Goal: Task Accomplishment & Management: Manage account settings

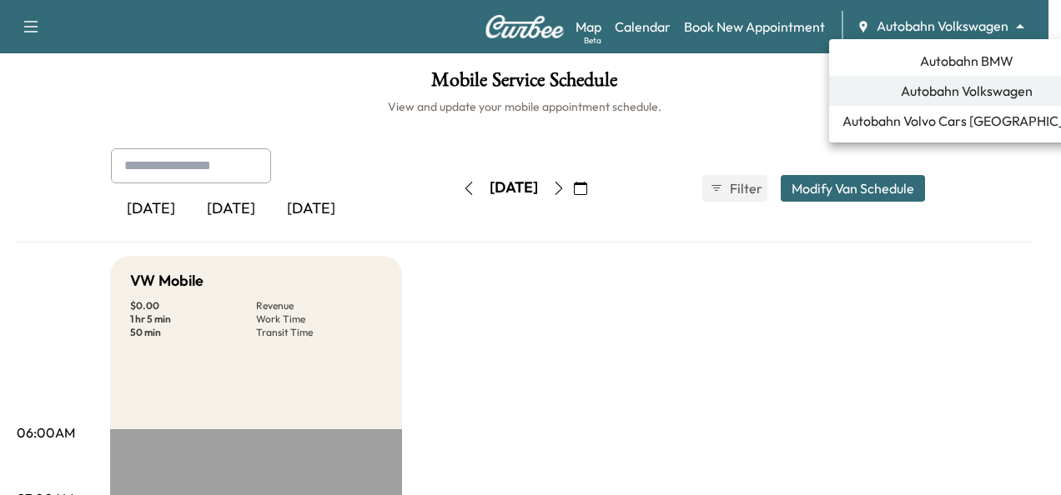
click at [427, 182] on div at bounding box center [530, 247] width 1061 height 495
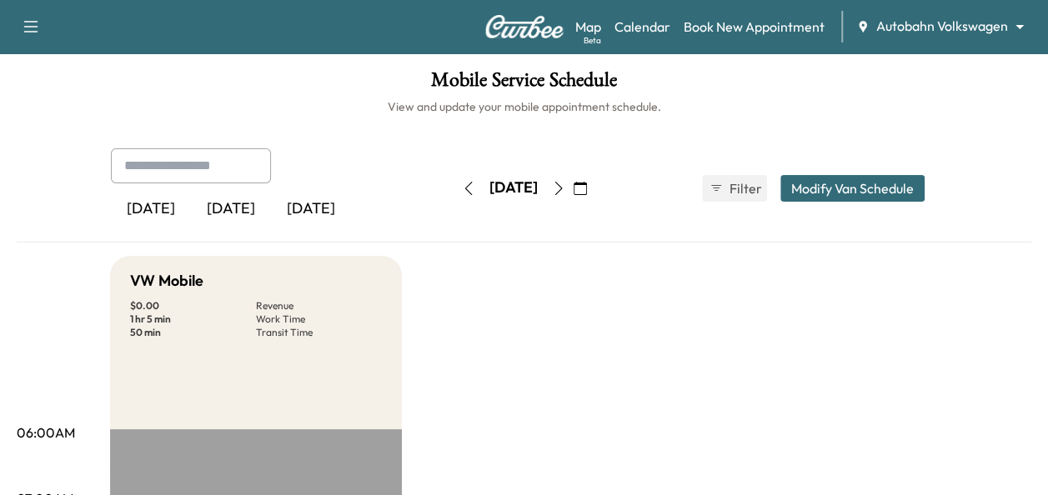
click at [455, 178] on button "button" at bounding box center [469, 188] width 28 height 27
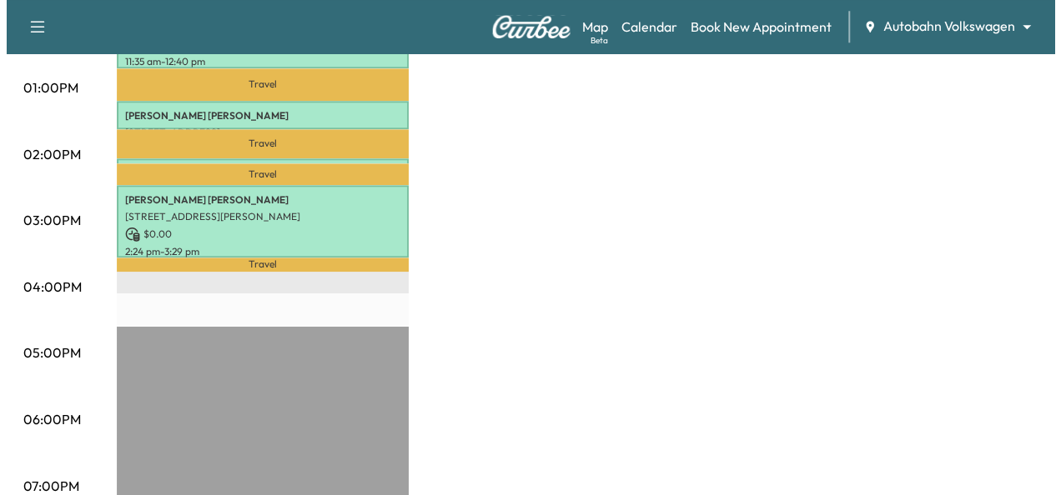
scroll to position [691, 0]
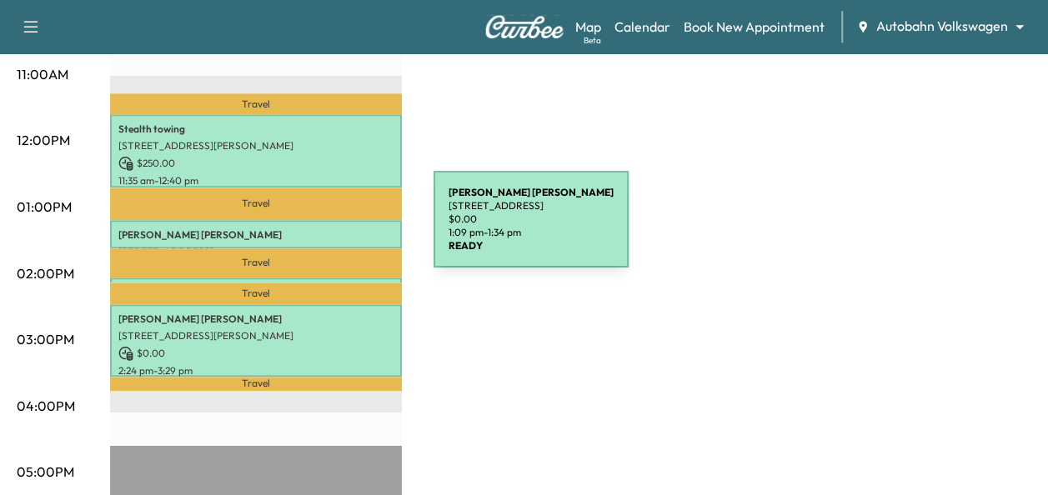
click at [309, 229] on p "[PERSON_NAME]" at bounding box center [255, 235] width 275 height 13
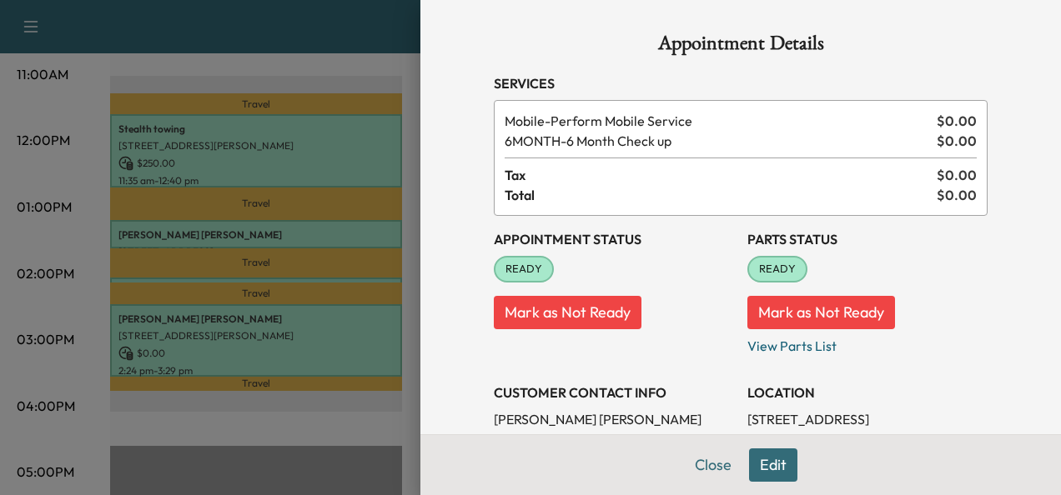
click at [321, 342] on div at bounding box center [530, 247] width 1061 height 495
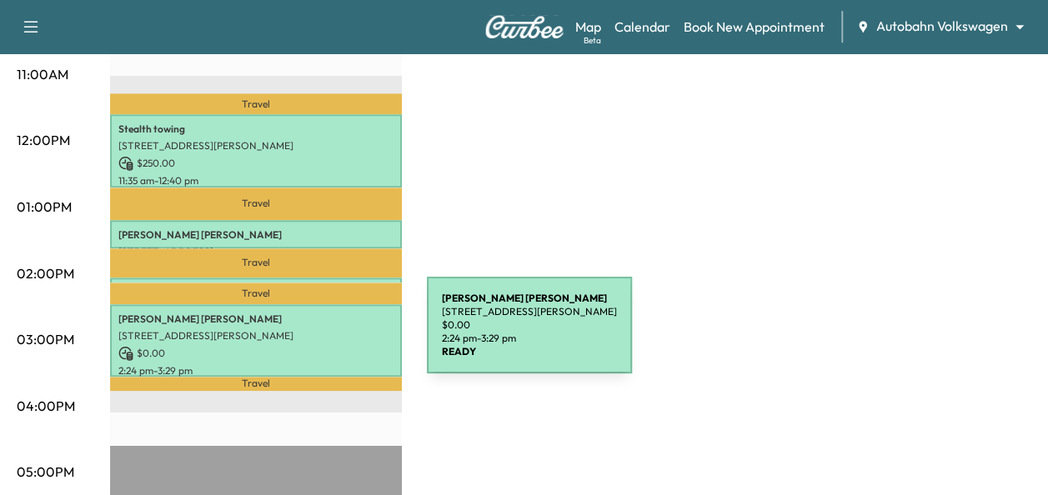
click at [302, 335] on div "[PERSON_NAME] [STREET_ADDRESS][PERSON_NAME] $ 0.00 2:24 pm - 3:29 pm" at bounding box center [256, 340] width 292 height 73
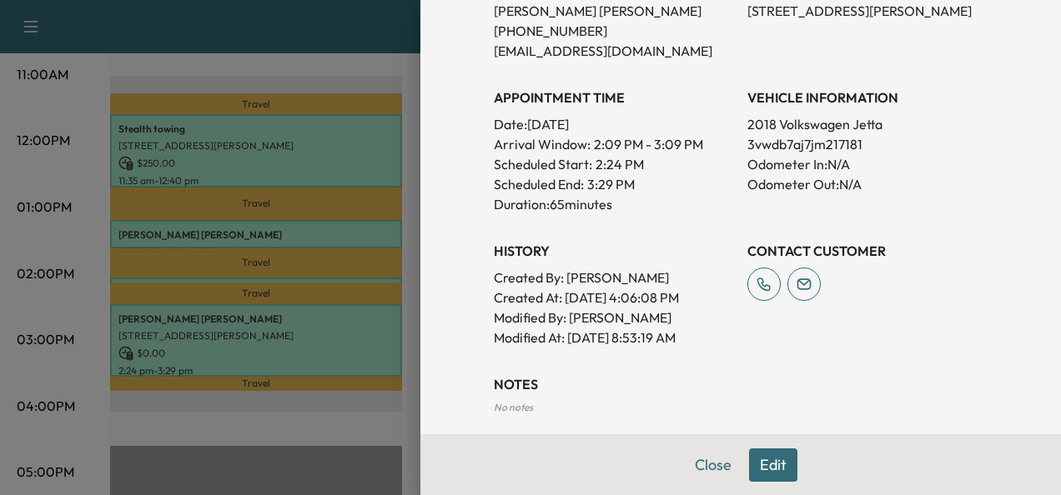
scroll to position [417, 0]
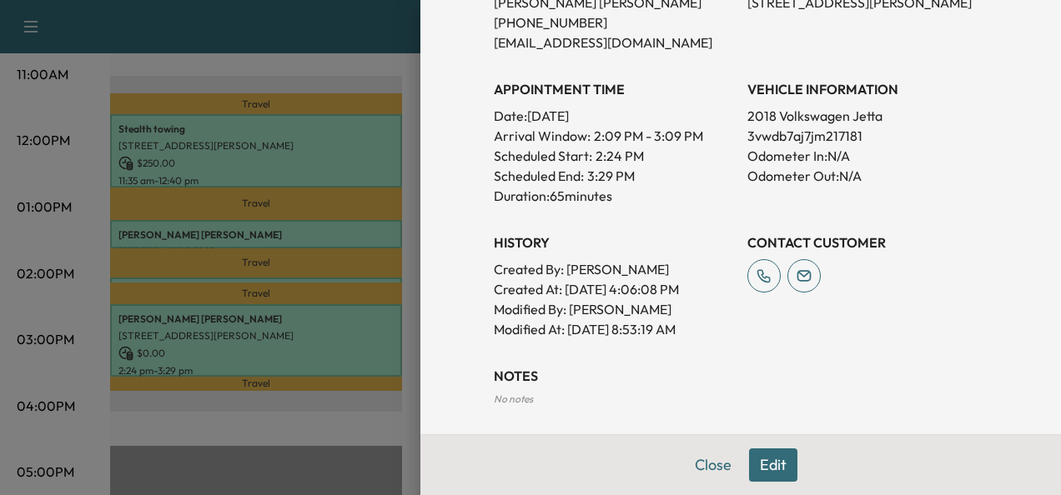
click at [699, 465] on button "Close" at bounding box center [713, 465] width 58 height 33
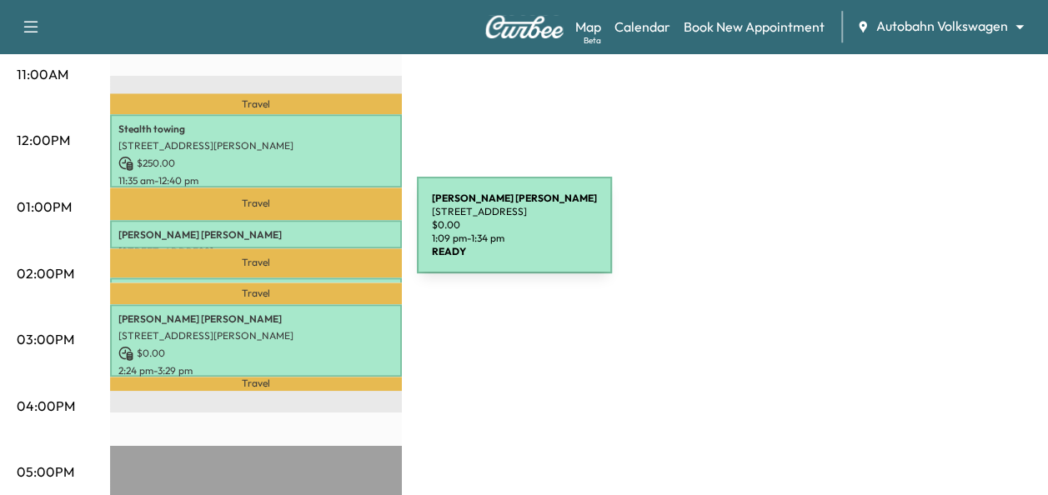
click at [291, 235] on div "[PERSON_NAME] [STREET_ADDRESS] $ 0.00 1:09 pm - 1:34 pm" at bounding box center [256, 234] width 292 height 28
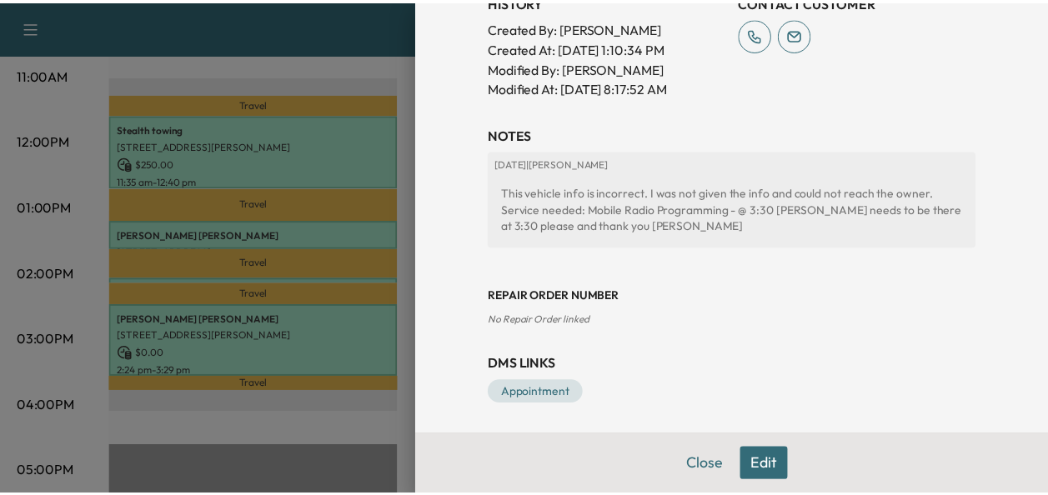
scroll to position [661, 0]
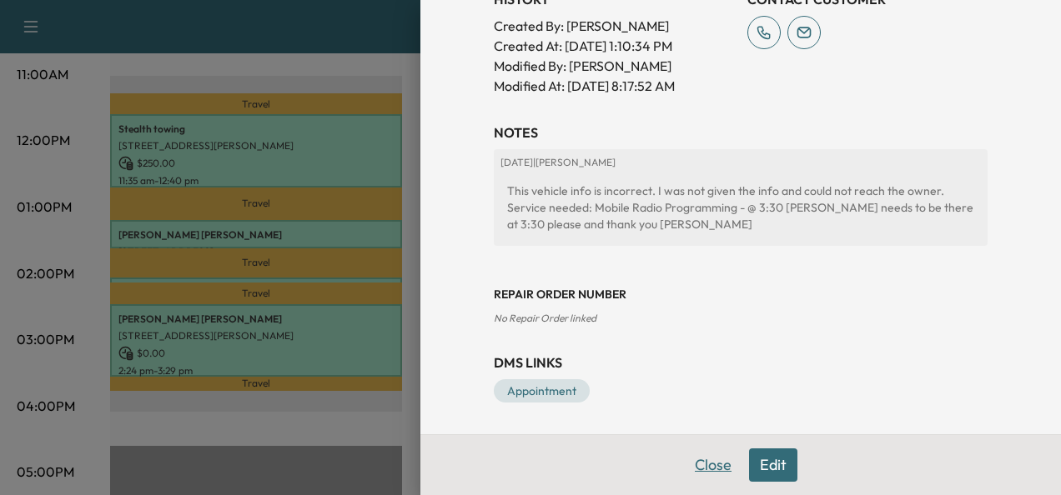
click at [711, 469] on button "Close" at bounding box center [713, 465] width 58 height 33
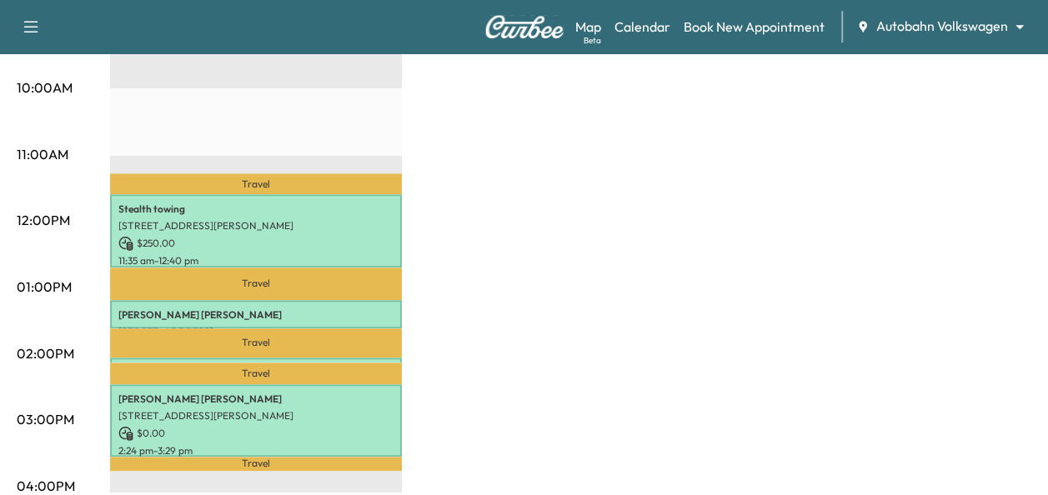
scroll to position [693, 0]
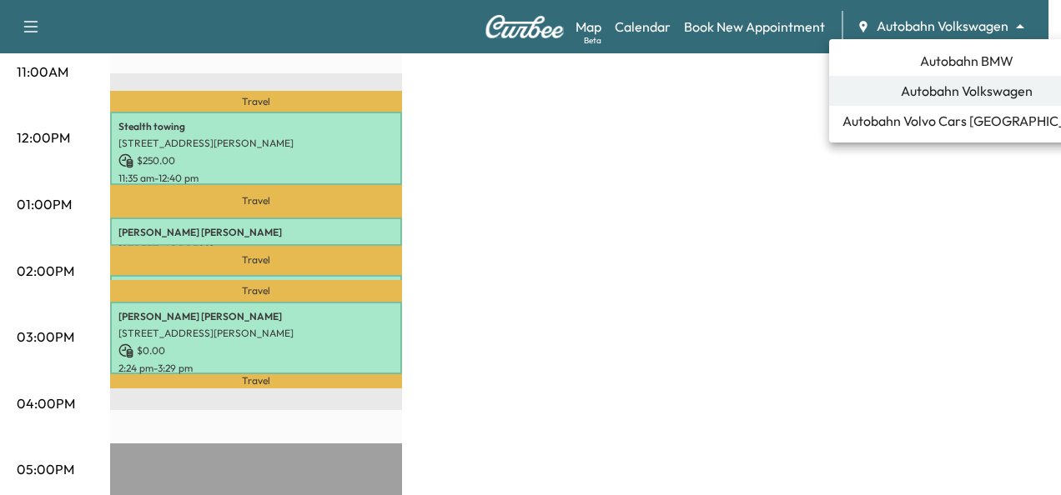
click at [954, 93] on span "Autobahn Volkswagen" at bounding box center [967, 91] width 132 height 20
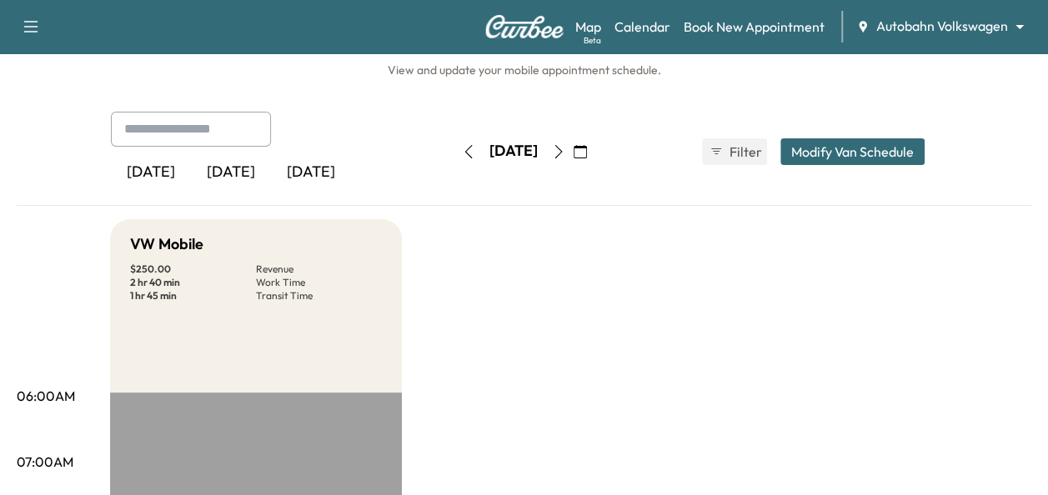
scroll to position [0, 0]
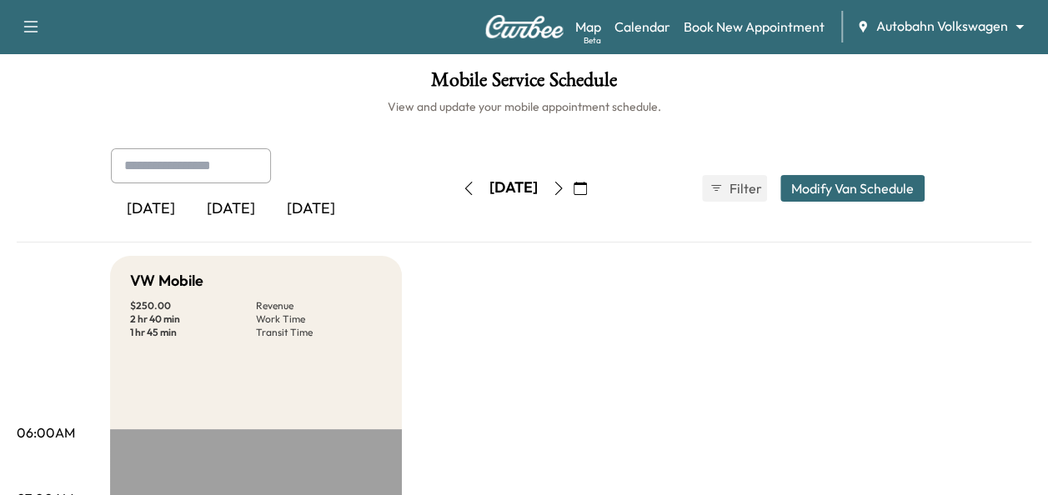
click at [573, 185] on button "button" at bounding box center [559, 188] width 28 height 27
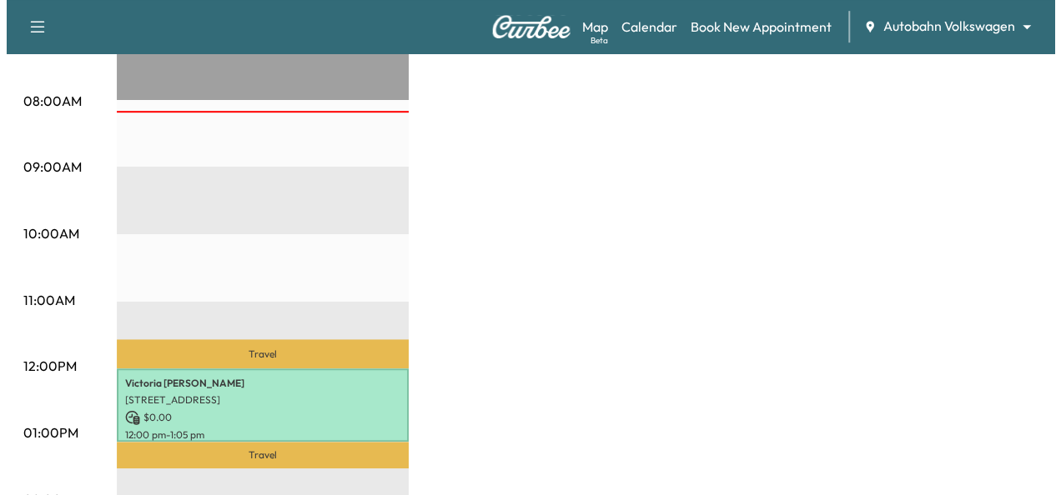
scroll to position [584, 0]
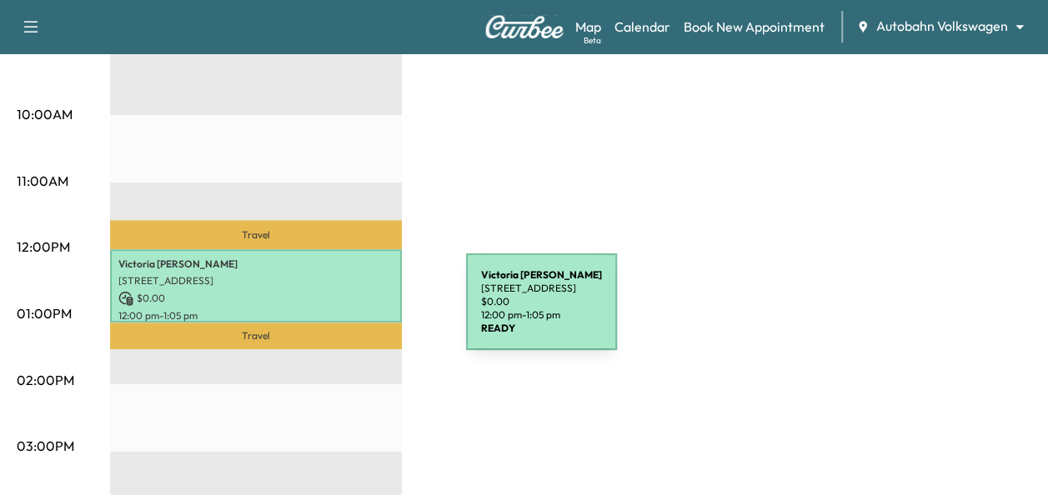
click at [330, 294] on p "$ 0.00" at bounding box center [255, 298] width 275 height 15
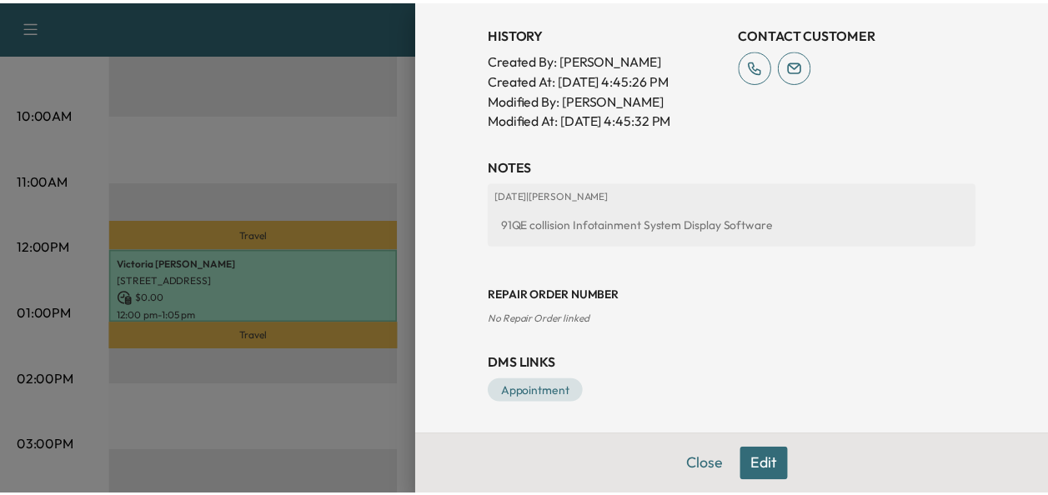
scroll to position [377, 0]
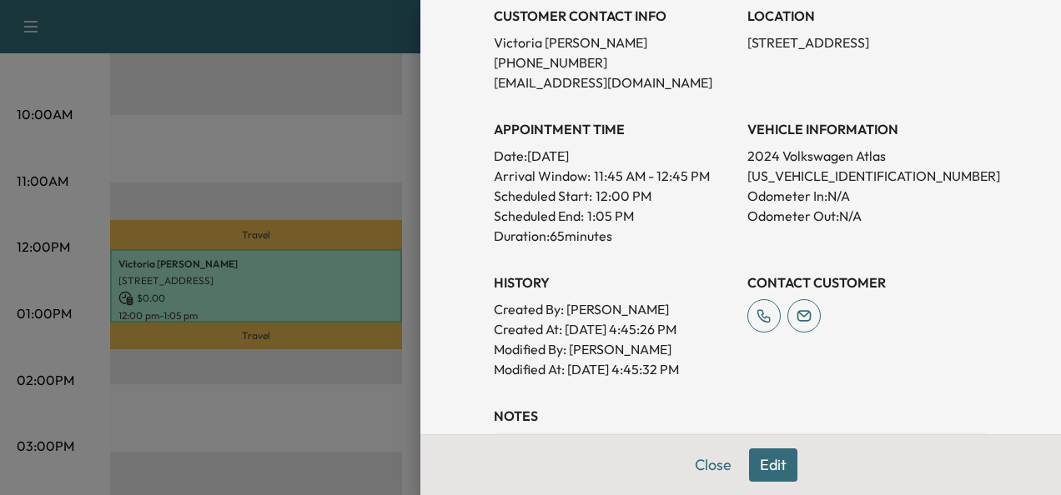
click at [703, 467] on button "Close" at bounding box center [713, 465] width 58 height 33
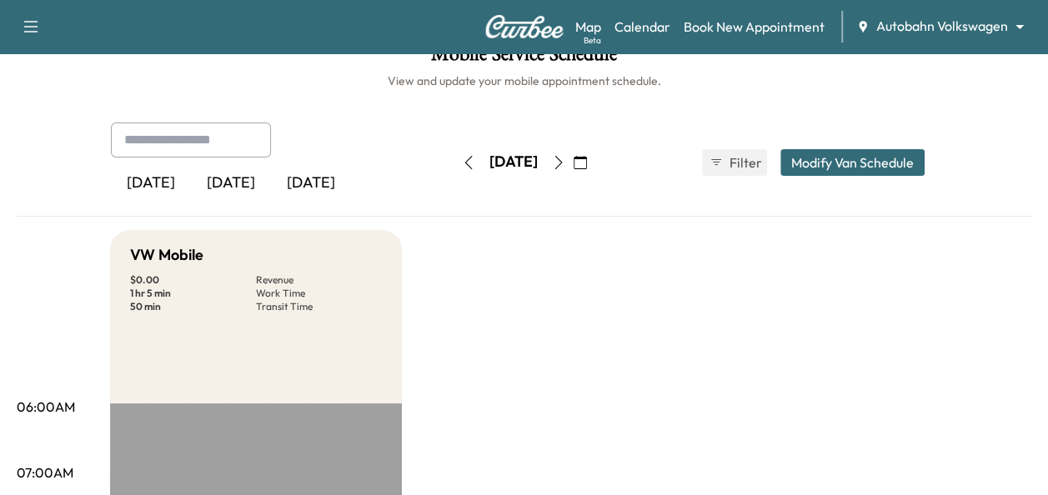
scroll to position [0, 0]
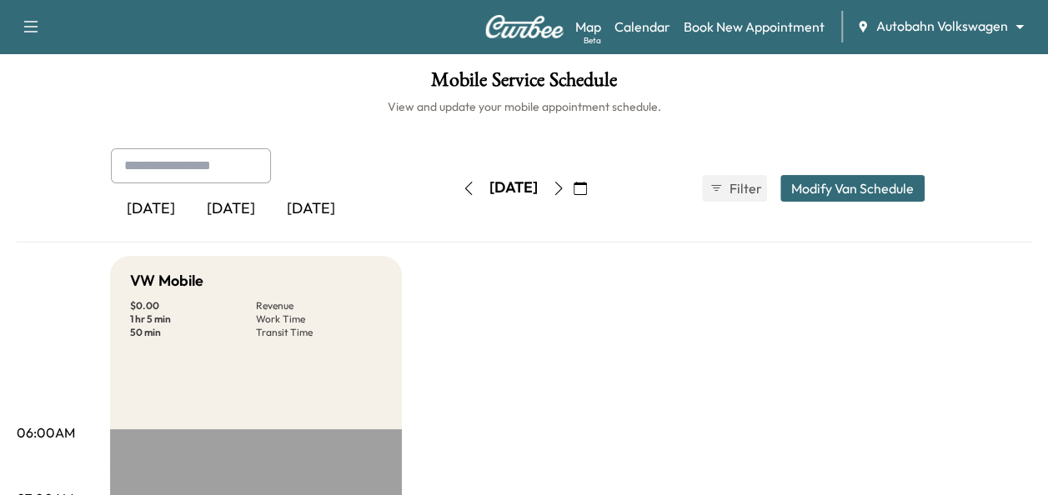
click at [565, 184] on icon "button" at bounding box center [558, 188] width 13 height 13
click at [465, 190] on icon "button" at bounding box center [469, 188] width 8 height 13
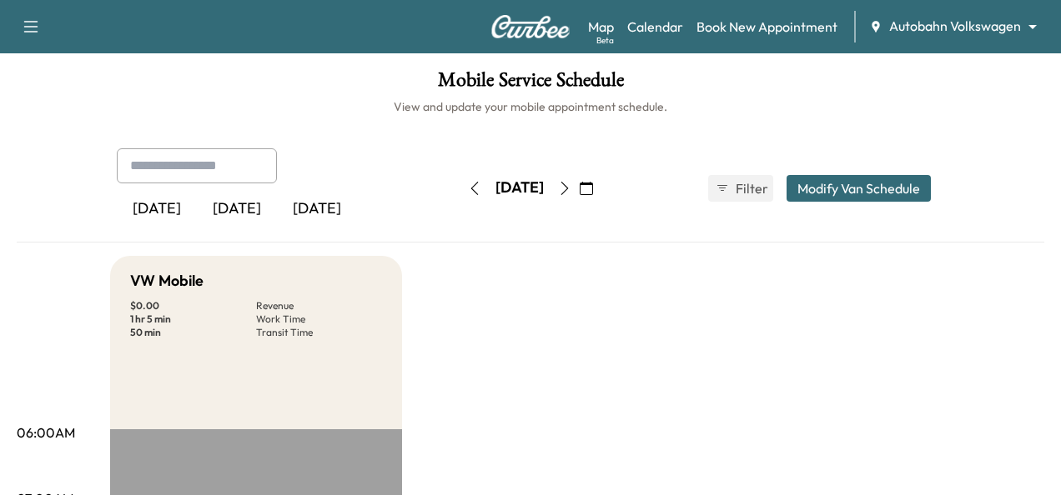
click at [972, 25] on body "Support Log Out Map Beta Calendar Book New Appointment Autobahn Volkswagen ****…" at bounding box center [530, 247] width 1061 height 495
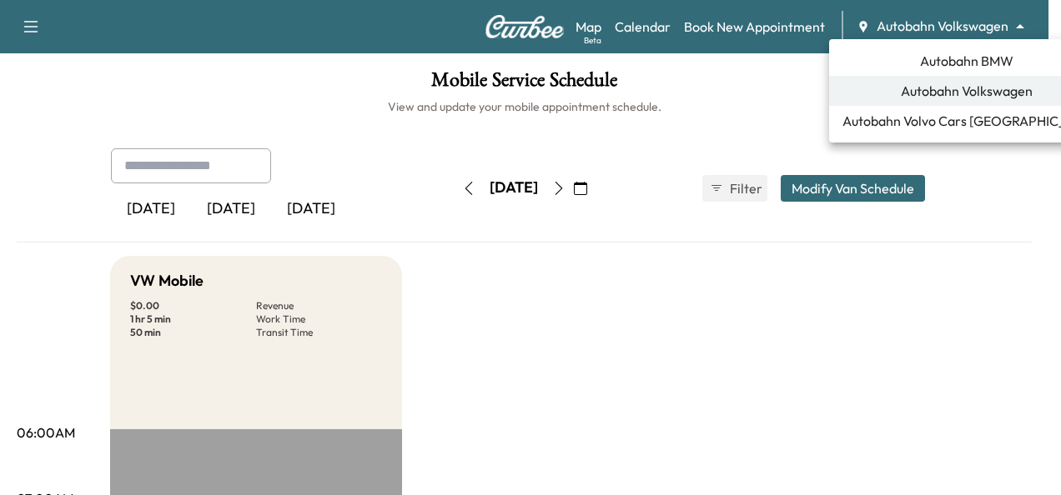
click at [959, 62] on span "Autobahn BMW" at bounding box center [966, 61] width 93 height 20
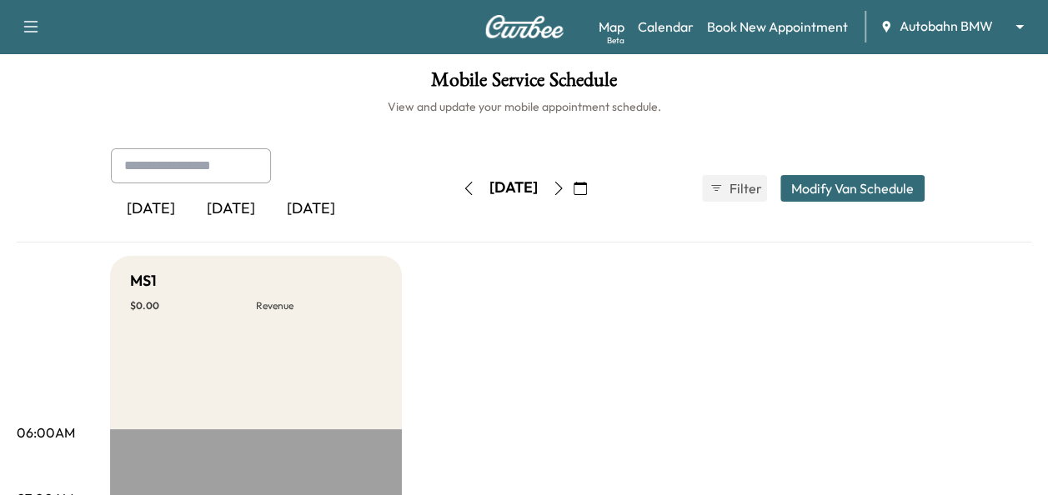
click at [565, 189] on icon "button" at bounding box center [558, 188] width 13 height 13
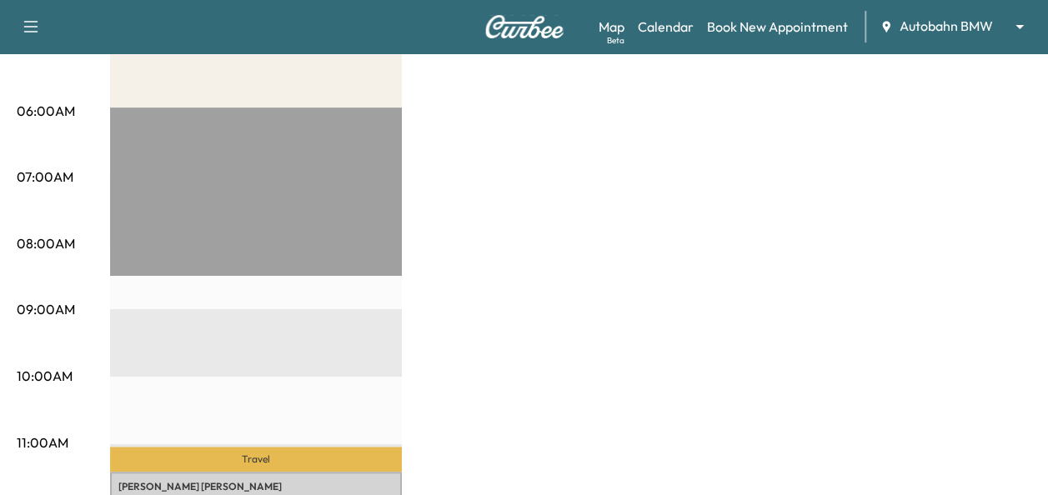
scroll to position [417, 0]
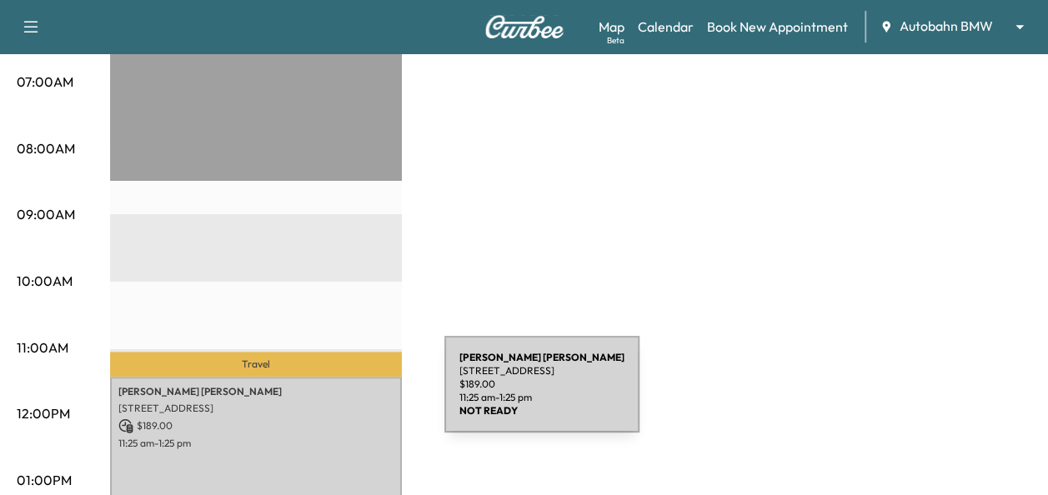
click at [319, 394] on div "[PERSON_NAME] [STREET_ADDRESS] $ 189.00 11:25 am - 1:25 pm" at bounding box center [256, 444] width 292 height 135
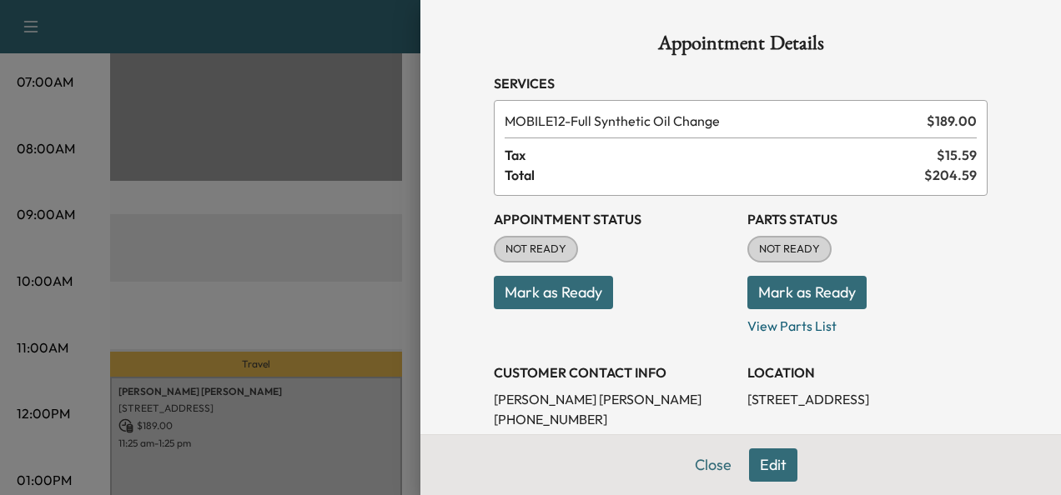
click at [514, 299] on button "Mark as Ready" at bounding box center [553, 292] width 119 height 33
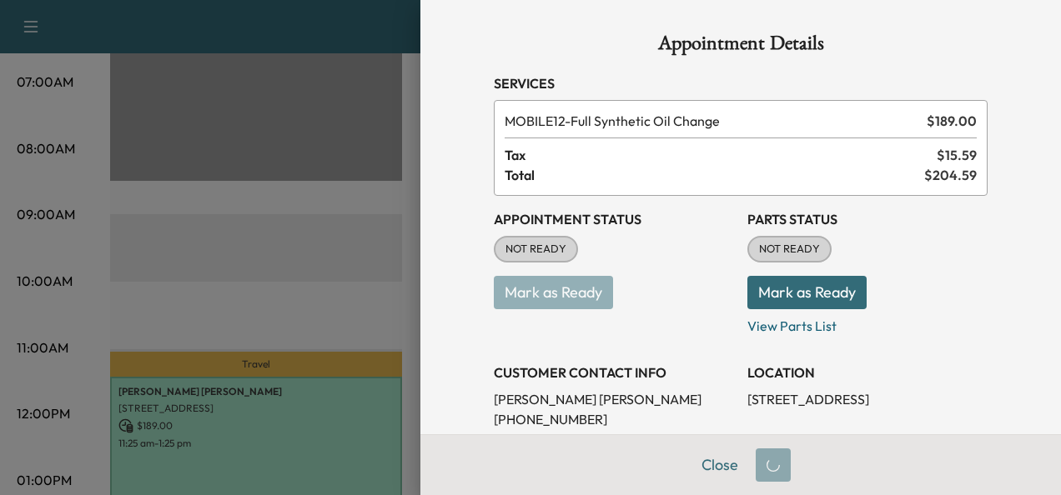
click at [782, 298] on button "Mark as Ready" at bounding box center [806, 292] width 119 height 33
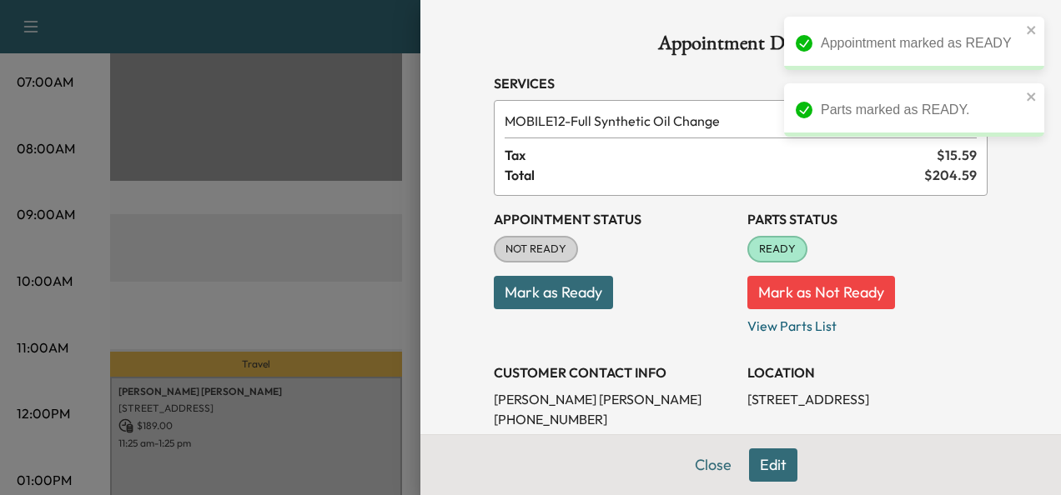
click at [772, 280] on button "Mark as Not Ready" at bounding box center [821, 292] width 148 height 33
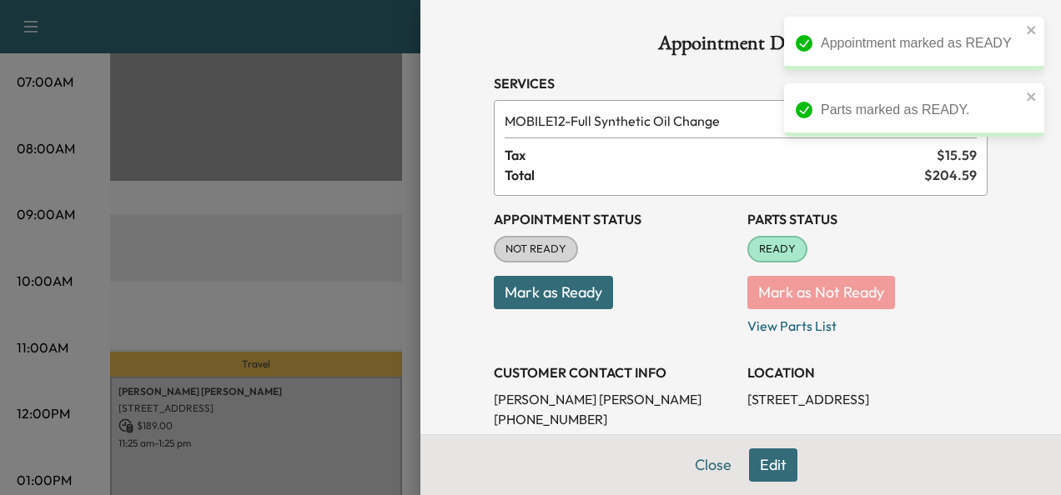
drag, startPoint x: 614, startPoint y: 294, endPoint x: 580, endPoint y: 294, distance: 33.4
click at [612, 294] on p "Mark as Ready" at bounding box center [614, 286] width 240 height 47
click at [550, 292] on button "Mark as Ready" at bounding box center [553, 292] width 119 height 33
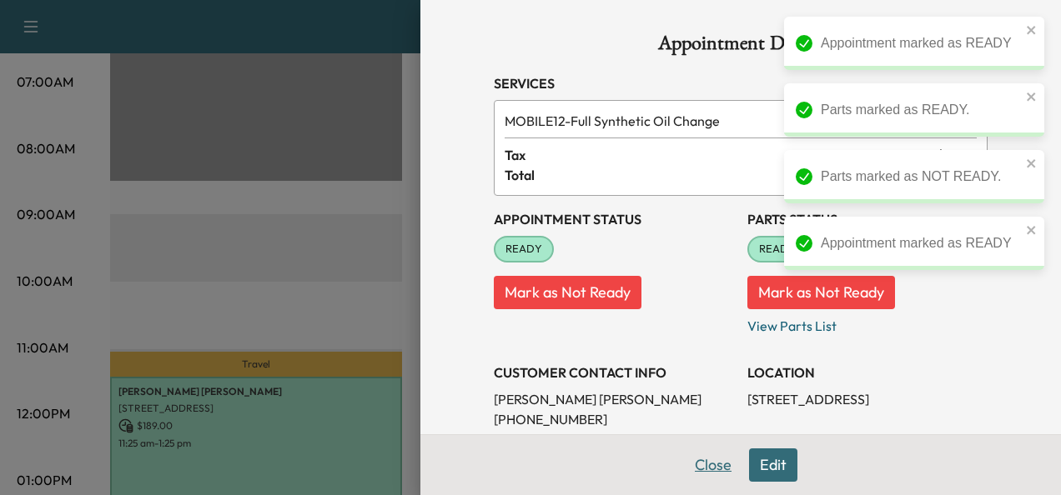
click at [707, 469] on button "Close" at bounding box center [713, 465] width 58 height 33
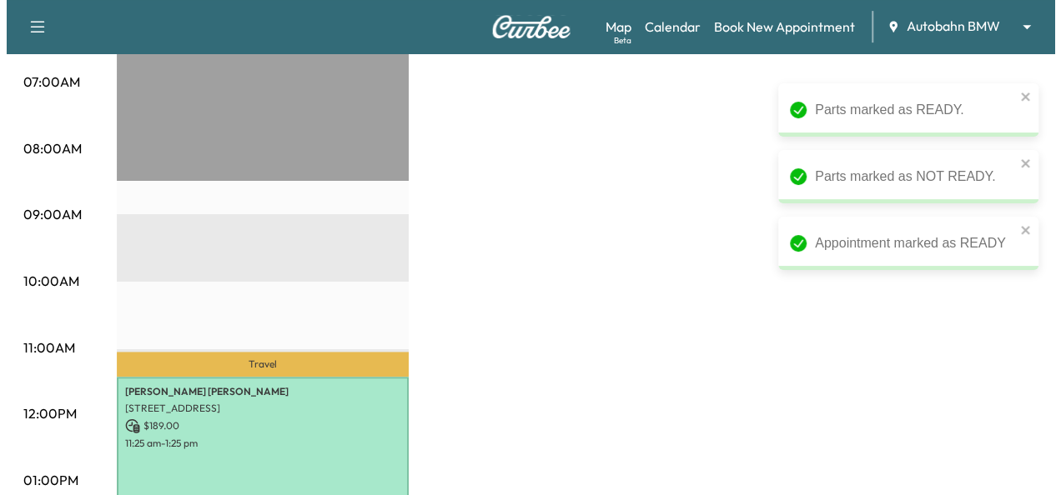
scroll to position [834, 0]
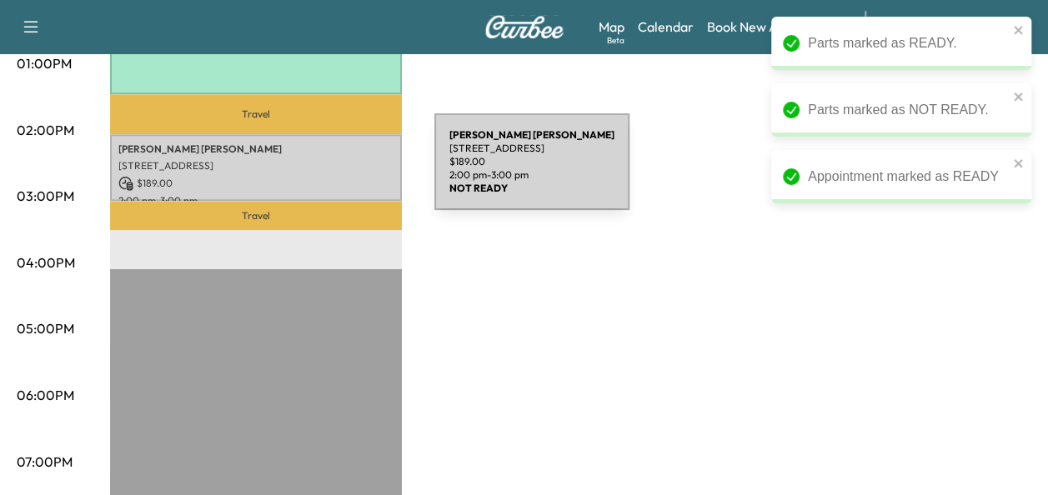
click at [309, 176] on p "$ 189.00" at bounding box center [255, 183] width 275 height 15
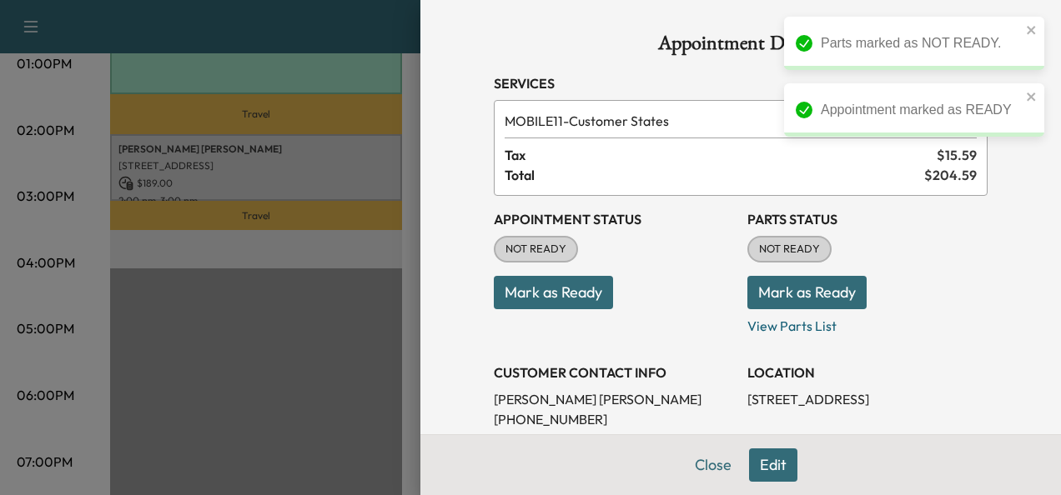
drag, startPoint x: 569, startPoint y: 294, endPoint x: 600, endPoint y: 289, distance: 32.0
click at [570, 294] on button "Mark as Ready" at bounding box center [553, 292] width 119 height 33
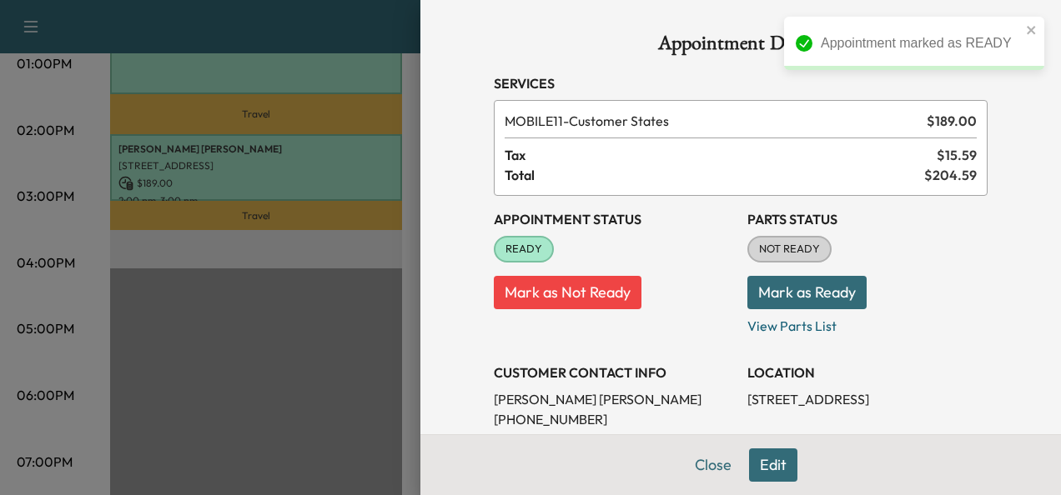
click at [809, 293] on button "Mark as Ready" at bounding box center [806, 292] width 119 height 33
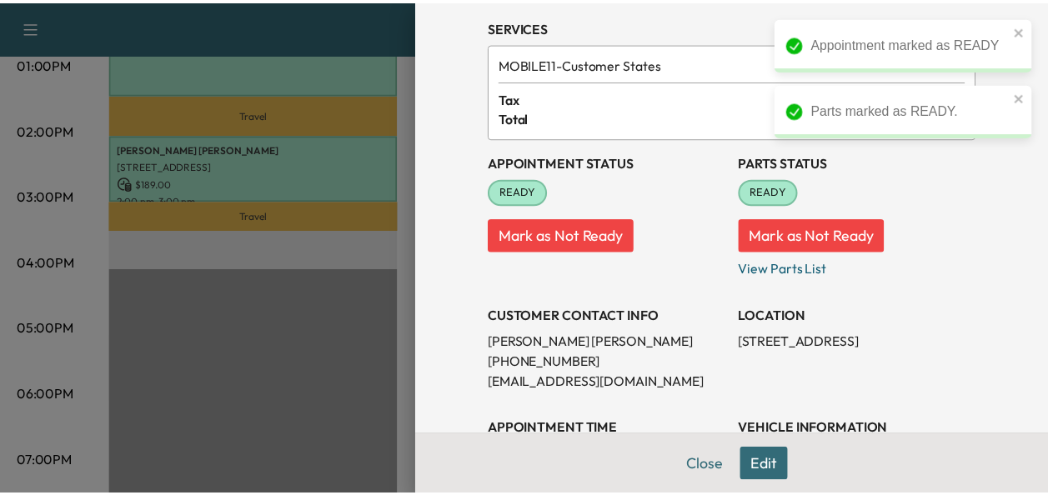
scroll to position [83, 0]
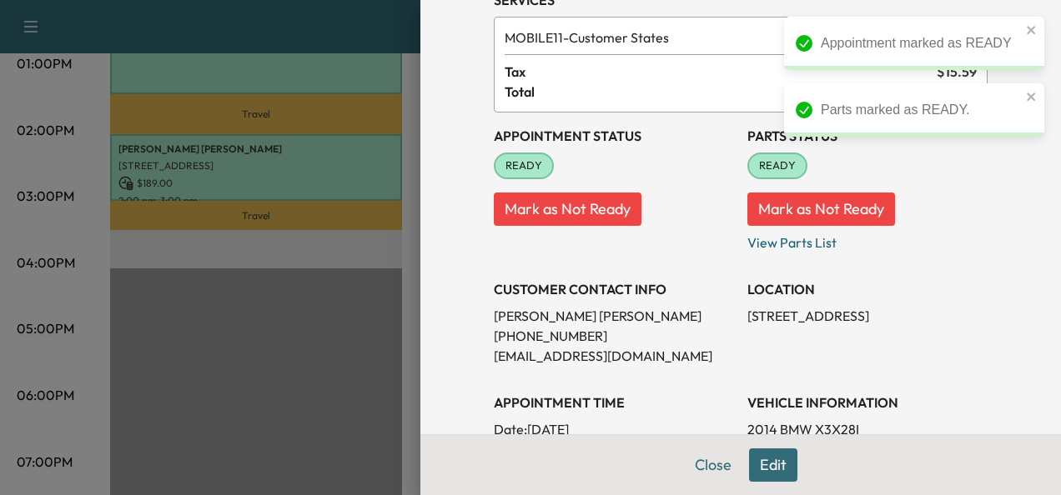
click at [714, 465] on button "Close" at bounding box center [713, 465] width 58 height 33
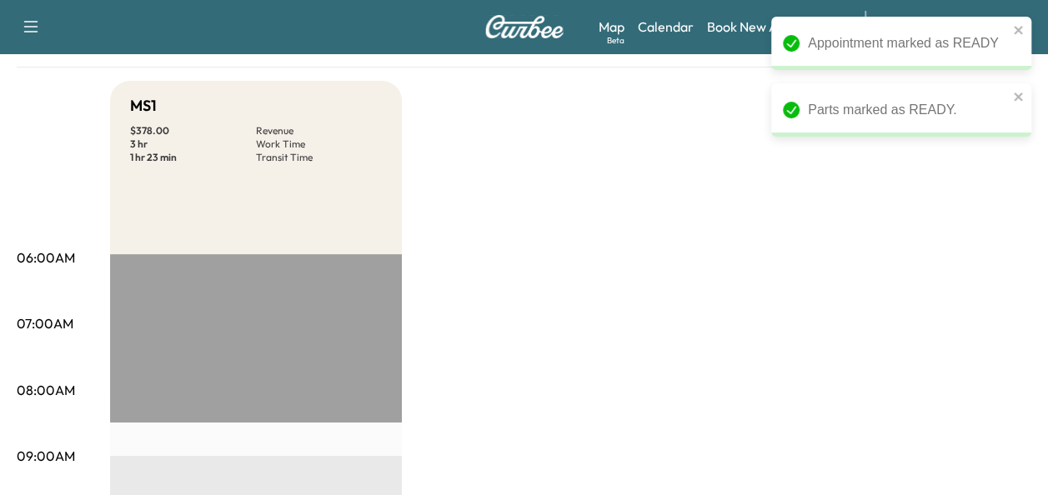
scroll to position [0, 0]
